Goal: Information Seeking & Learning: Learn about a topic

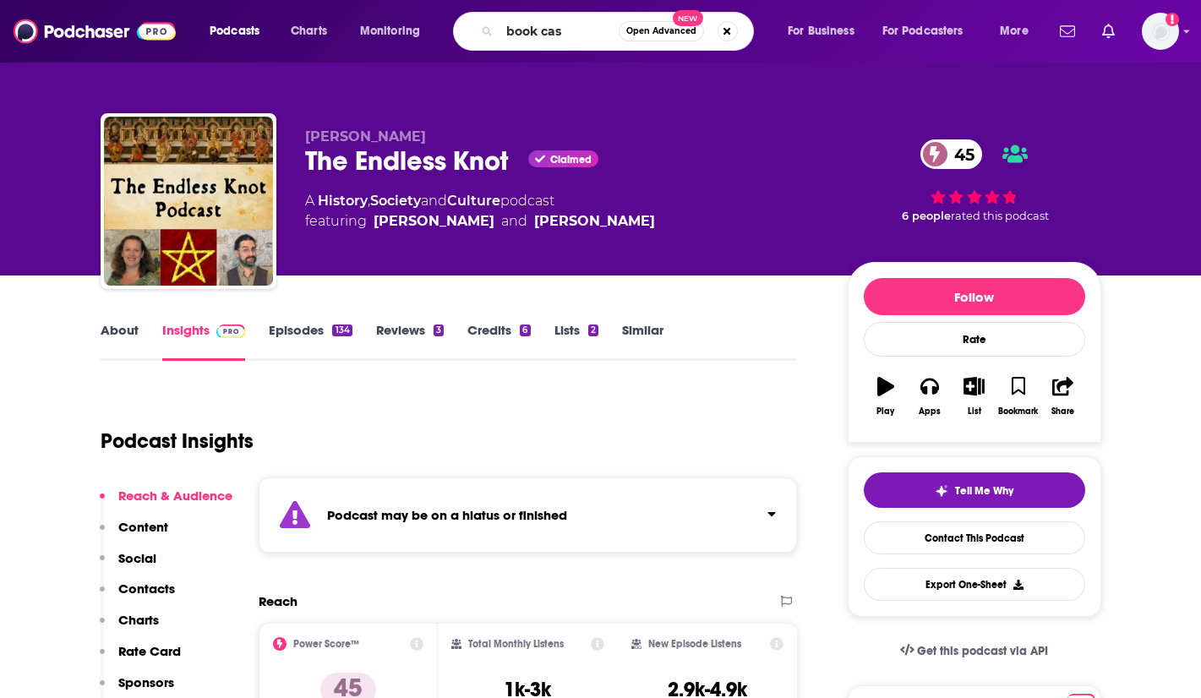
type input "book case"
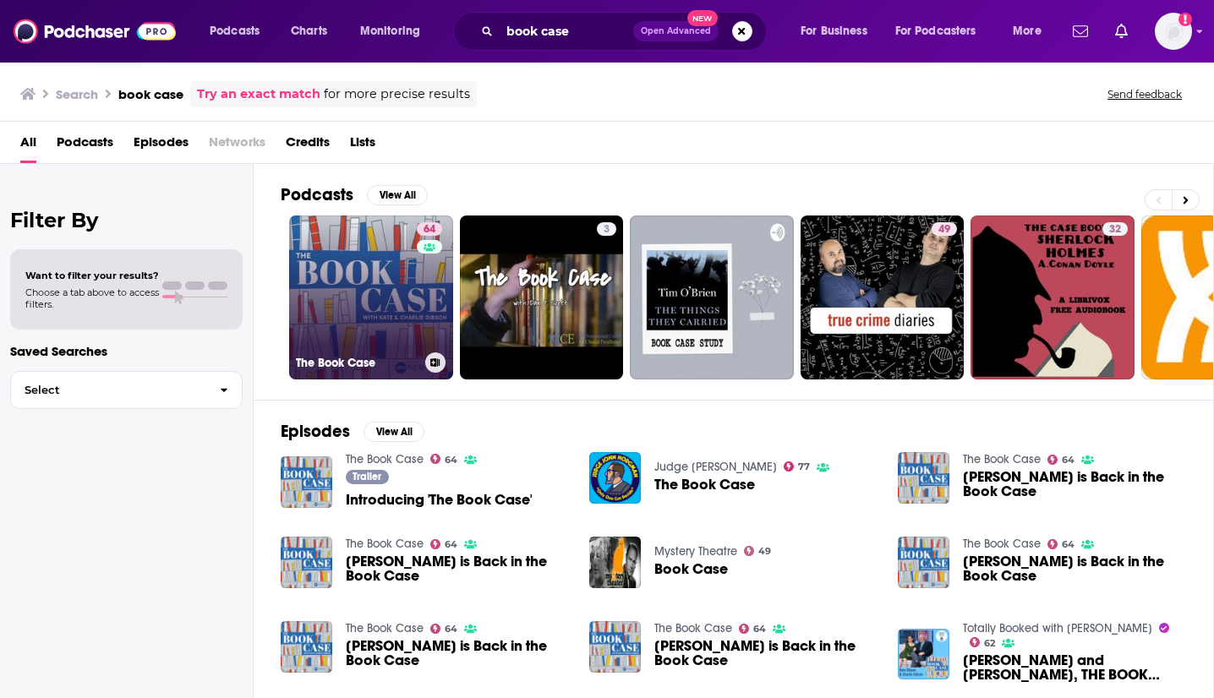
click at [369, 295] on link "64 The Book Case" at bounding box center [371, 298] width 164 height 164
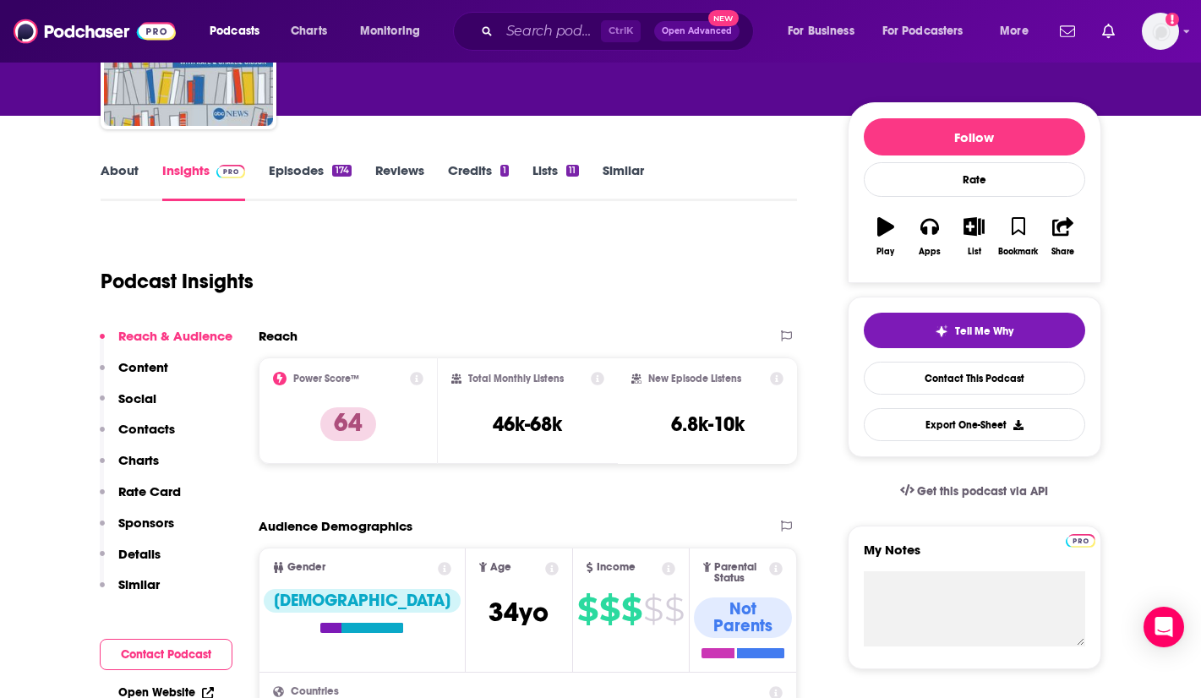
scroll to position [226, 0]
